Goal: Transaction & Acquisition: Download file/media

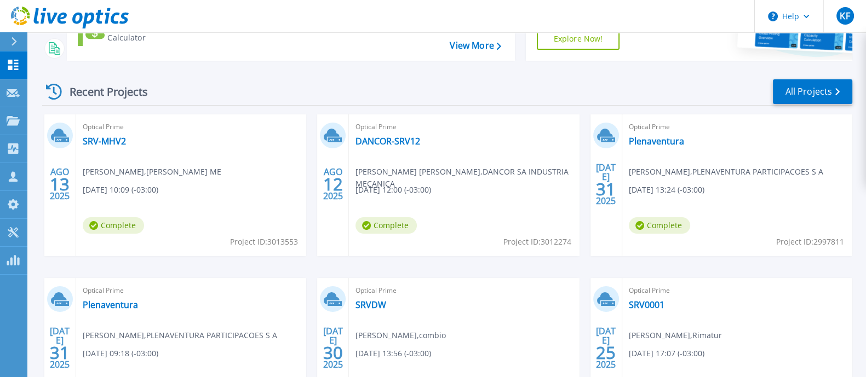
scroll to position [121, 0]
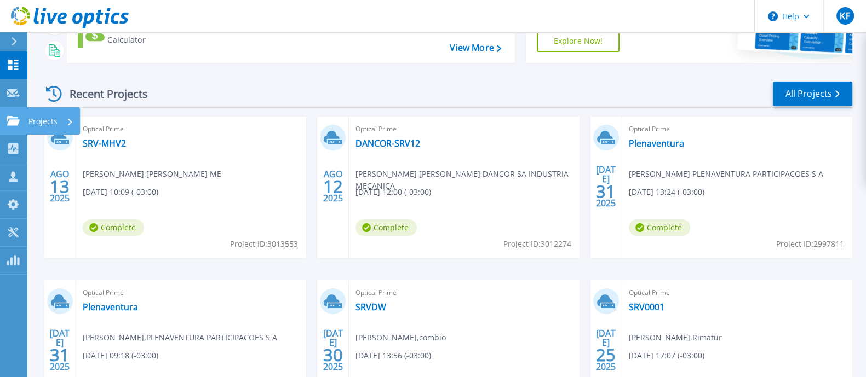
click at [27, 128] on div "Projects" at bounding box center [53, 120] width 53 height 27
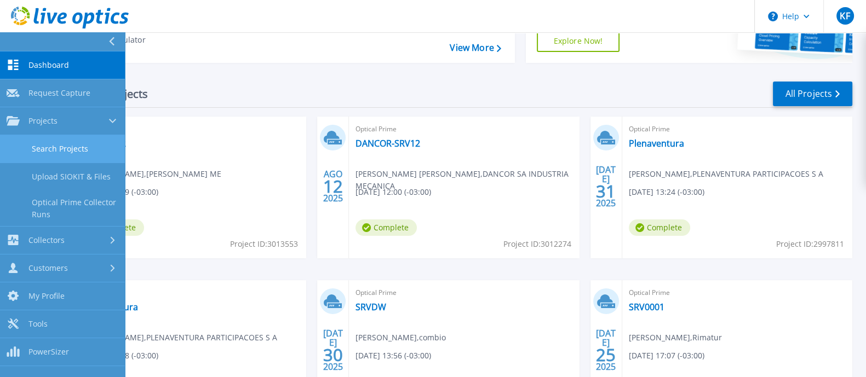
click at [30, 137] on link "Search Projects" at bounding box center [62, 149] width 125 height 28
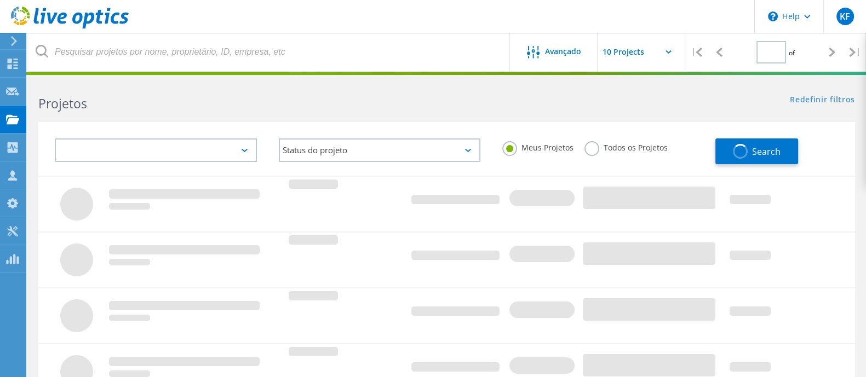
type input "1"
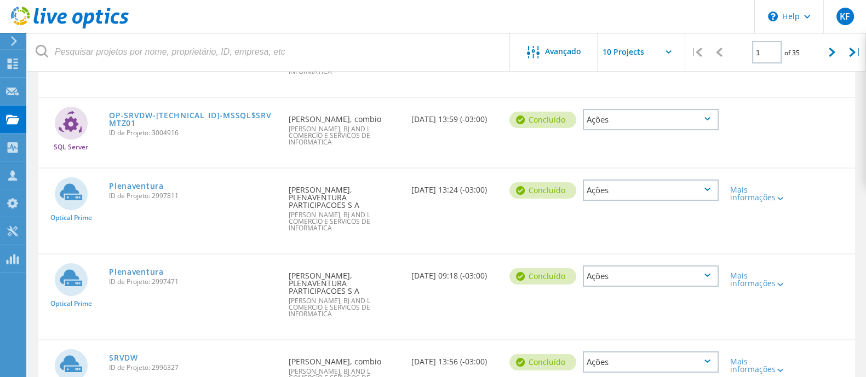
scroll to position [274, 0]
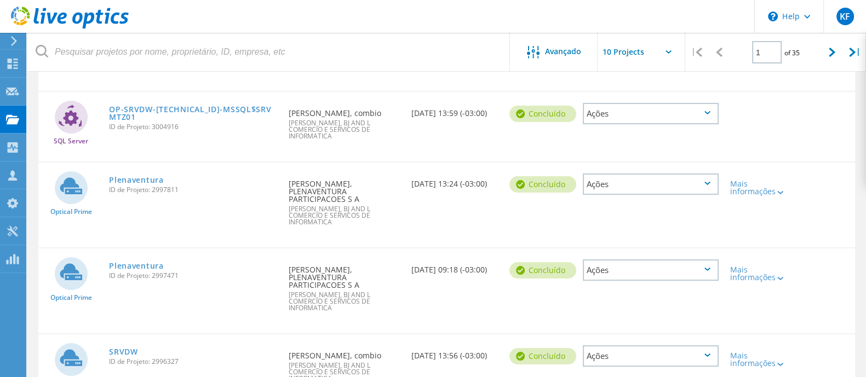
drag, startPoint x: 870, startPoint y: 66, endPoint x: 875, endPoint y: 170, distance: 103.6
click at [866, 170] on html "\n Help Explore Helpful Articles Contact Support KF Parceiro de Canal Kelvin Fe…" at bounding box center [433, 236] width 866 height 1020
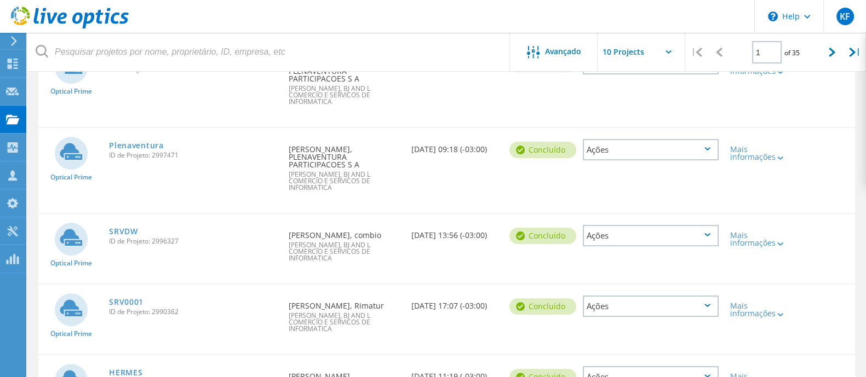
scroll to position [413, 0]
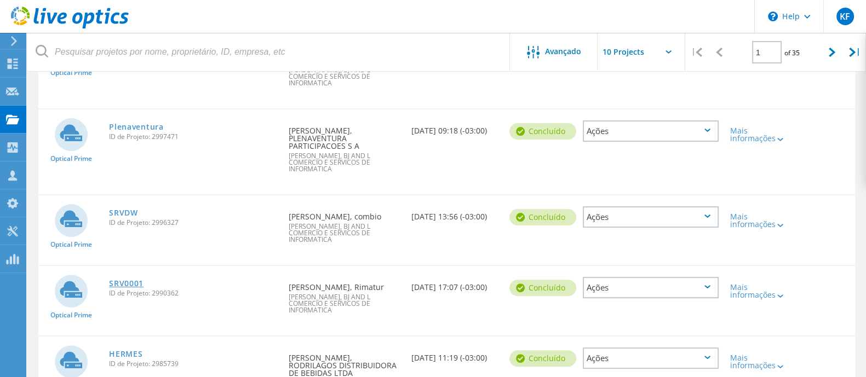
click at [123, 280] on link "SRV0001" at bounding box center [126, 284] width 34 height 8
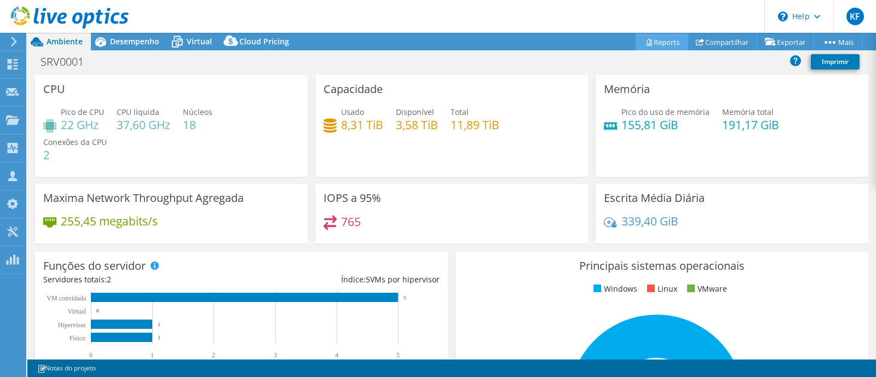
click at [641, 33] on link "Reports" at bounding box center [662, 41] width 53 height 17
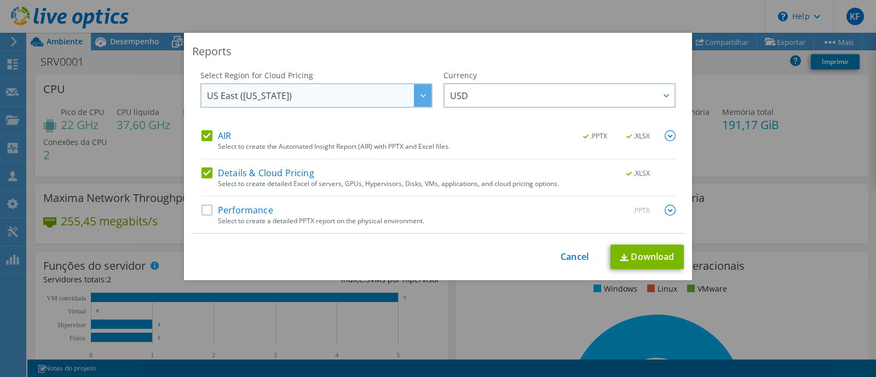
click at [387, 88] on span "US East (Virginia)" at bounding box center [319, 95] width 224 height 22
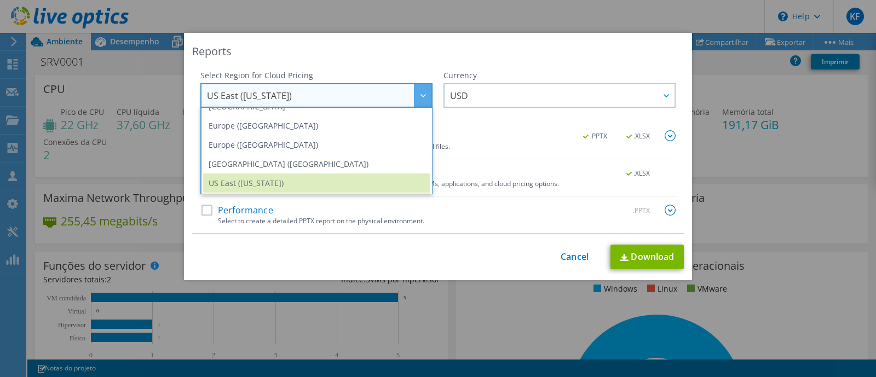
scroll to position [118, 0]
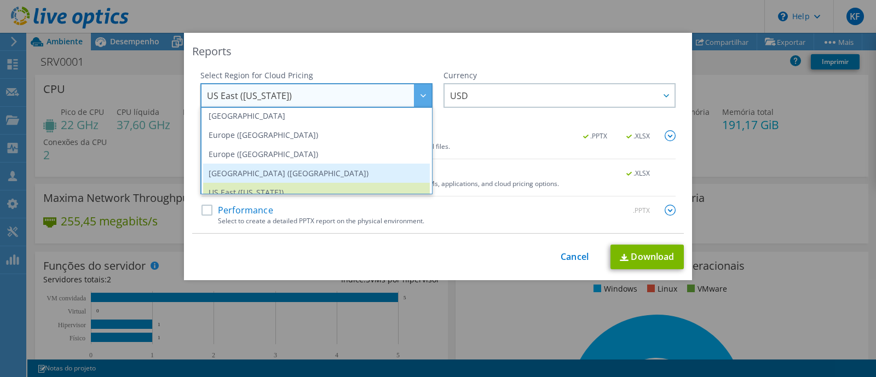
click at [379, 171] on li "South America (Sao Paulo)" at bounding box center [316, 173] width 227 height 19
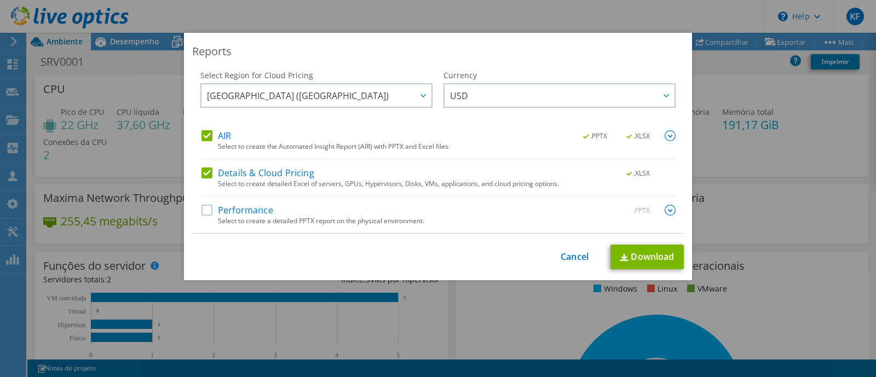
click at [203, 206] on label "Performance" at bounding box center [237, 210] width 72 height 11
click at [0, 0] on input "Performance" at bounding box center [0, 0] width 0 height 0
click at [634, 255] on link "Download" at bounding box center [646, 257] width 73 height 25
